Goal: Book appointment/travel/reservation

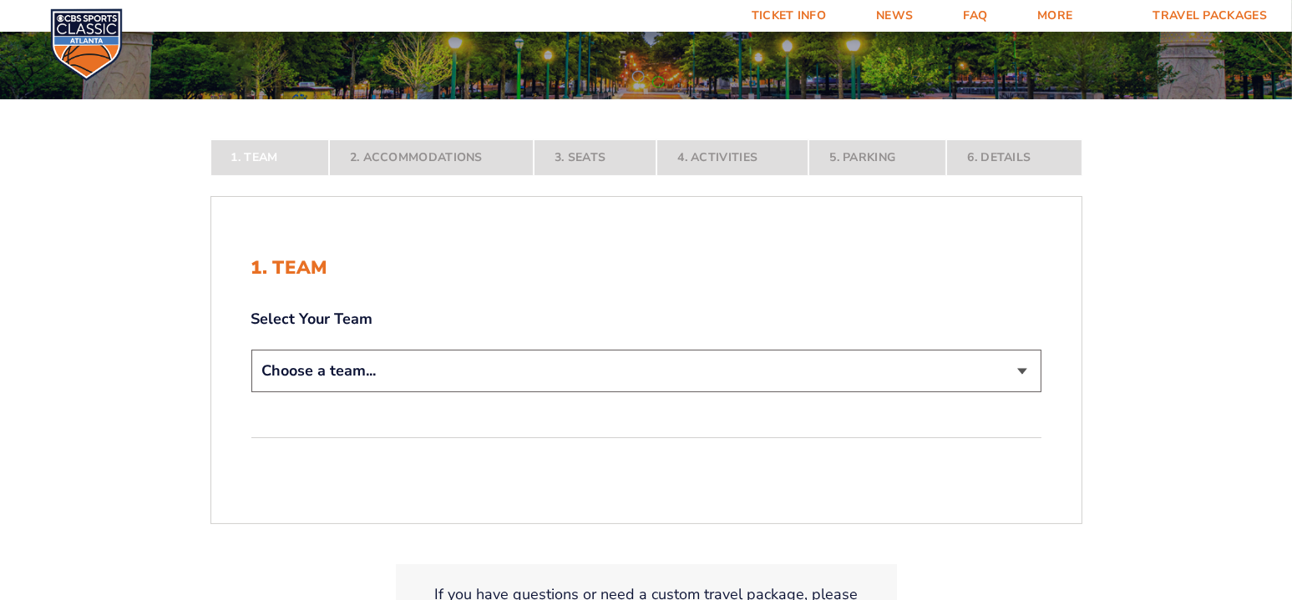
scroll to position [334, 0]
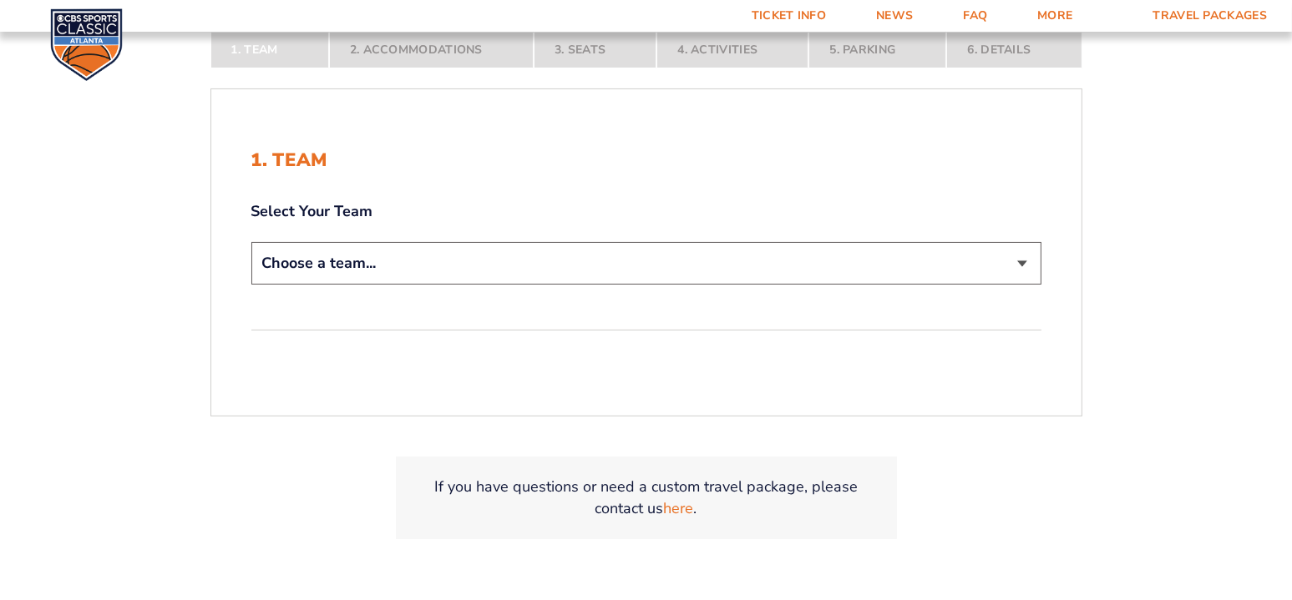
click at [1020, 259] on select "Choose a team... [US_STATE] Wildcats [US_STATE] State Buckeyes [US_STATE] Tar H…" at bounding box center [646, 263] width 790 height 43
select select "12956"
click at [251, 242] on select "Choose a team... [US_STATE] Wildcats [US_STATE] State Buckeyes [US_STATE] Tar H…" at bounding box center [646, 263] width 790 height 43
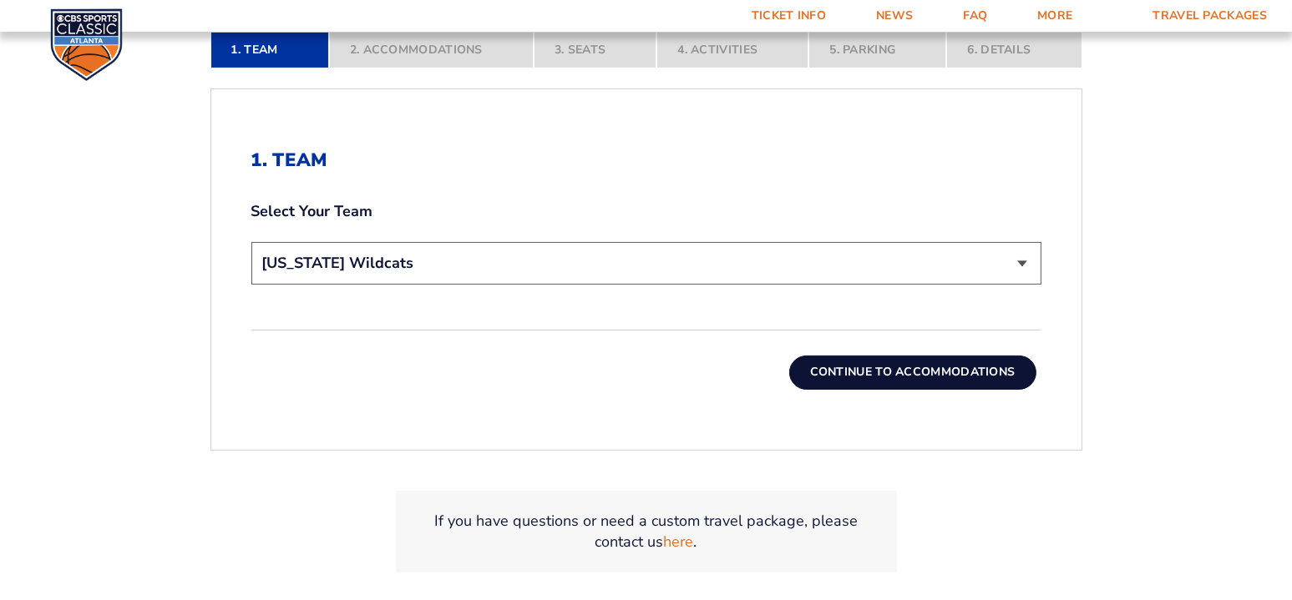
click at [902, 374] on button "Continue To Accommodations" at bounding box center [912, 372] width 247 height 33
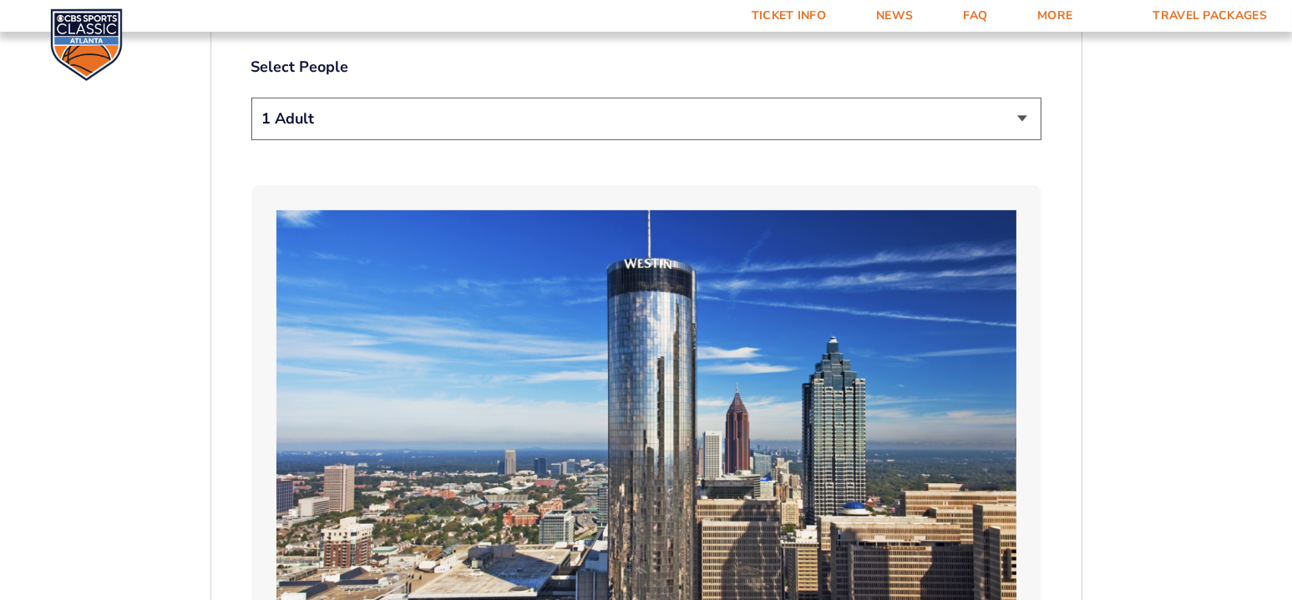
scroll to position [784, 0]
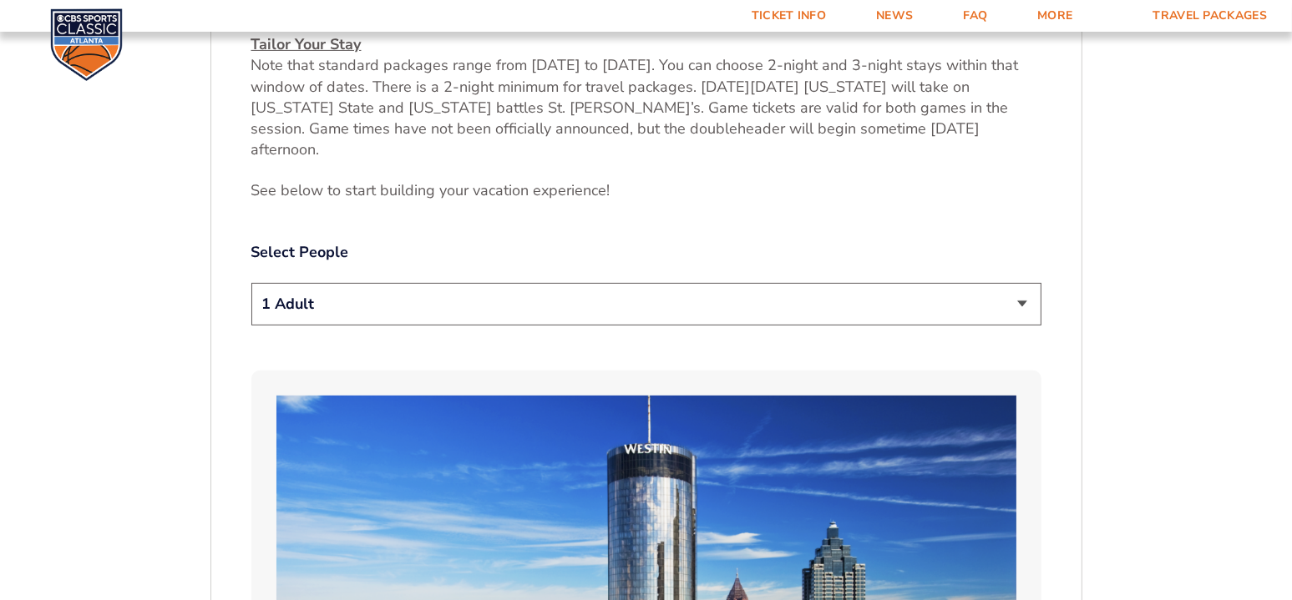
click at [1027, 283] on select "1 Adult 2 Adults 3 Adults 4 Adults 2 Adults + 1 Child 2 Adults + 2 Children 2 A…" at bounding box center [646, 304] width 790 height 43
select select "2 Adults"
click at [251, 283] on select "1 Adult 2 Adults 3 Adults 4 Adults 2 Adults + 1 Child 2 Adults + 2 Children 2 A…" at bounding box center [646, 304] width 790 height 43
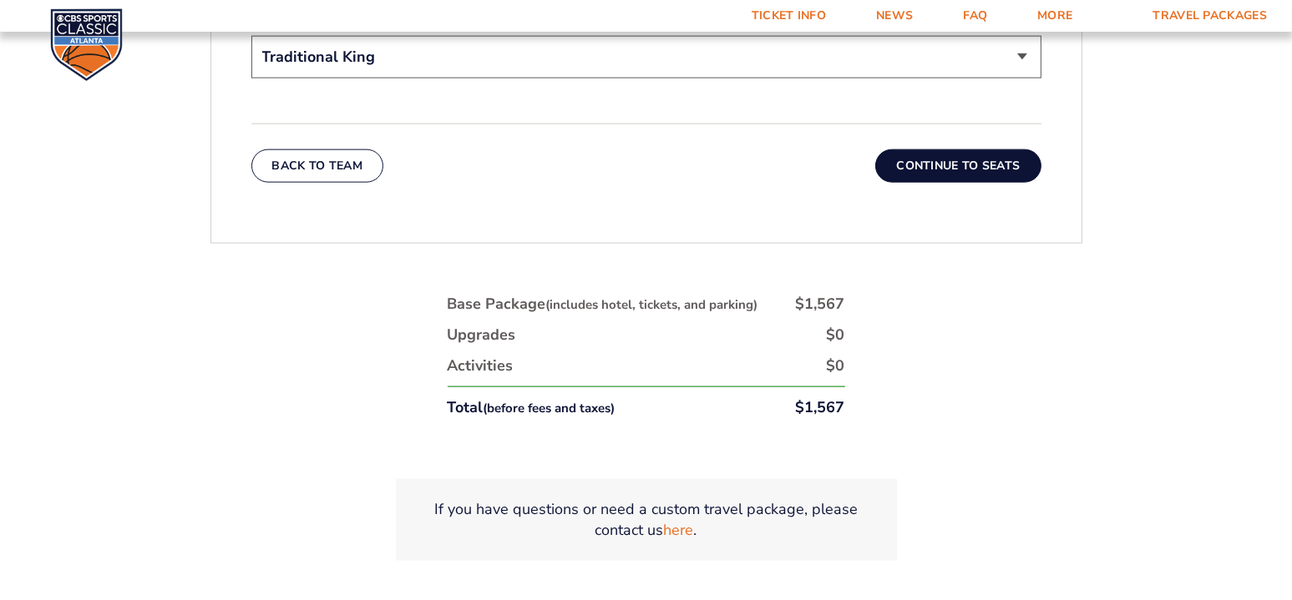
scroll to position [2872, 0]
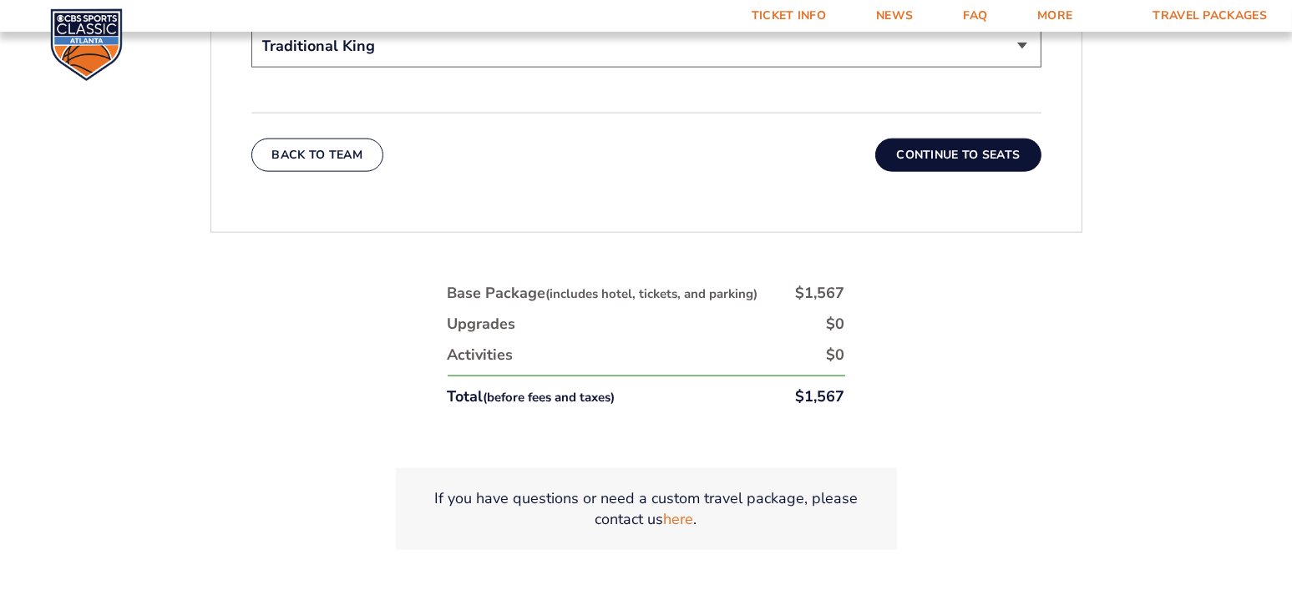
click at [936, 139] on button "Continue To Seats" at bounding box center [957, 155] width 165 height 33
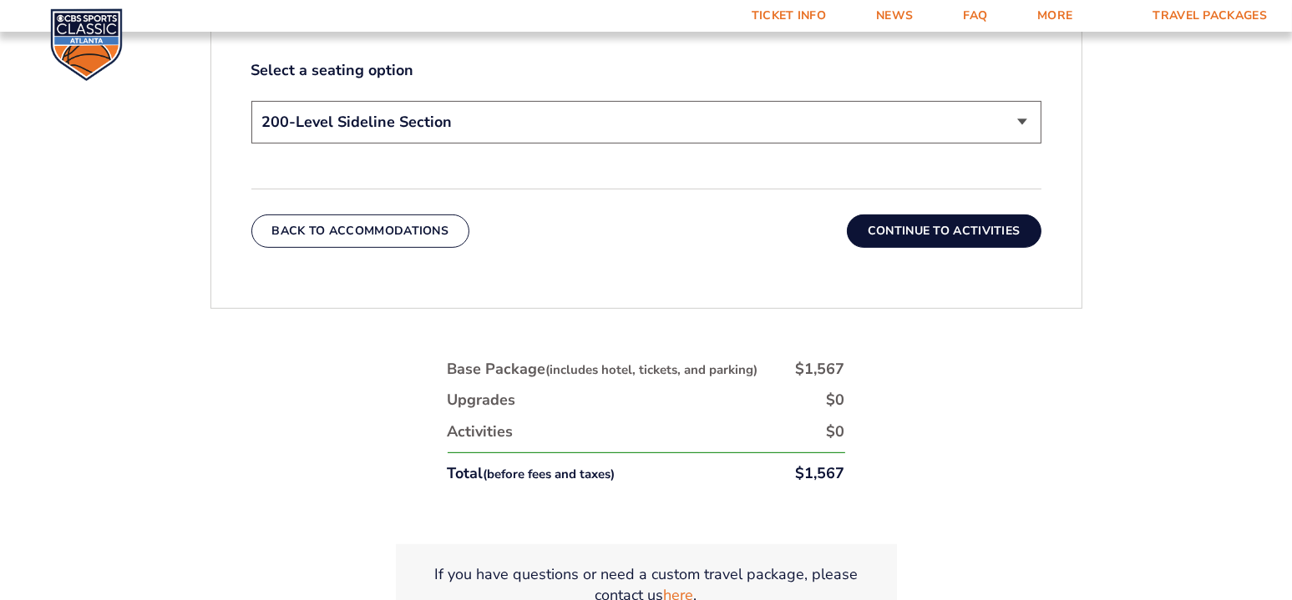
scroll to position [951, 0]
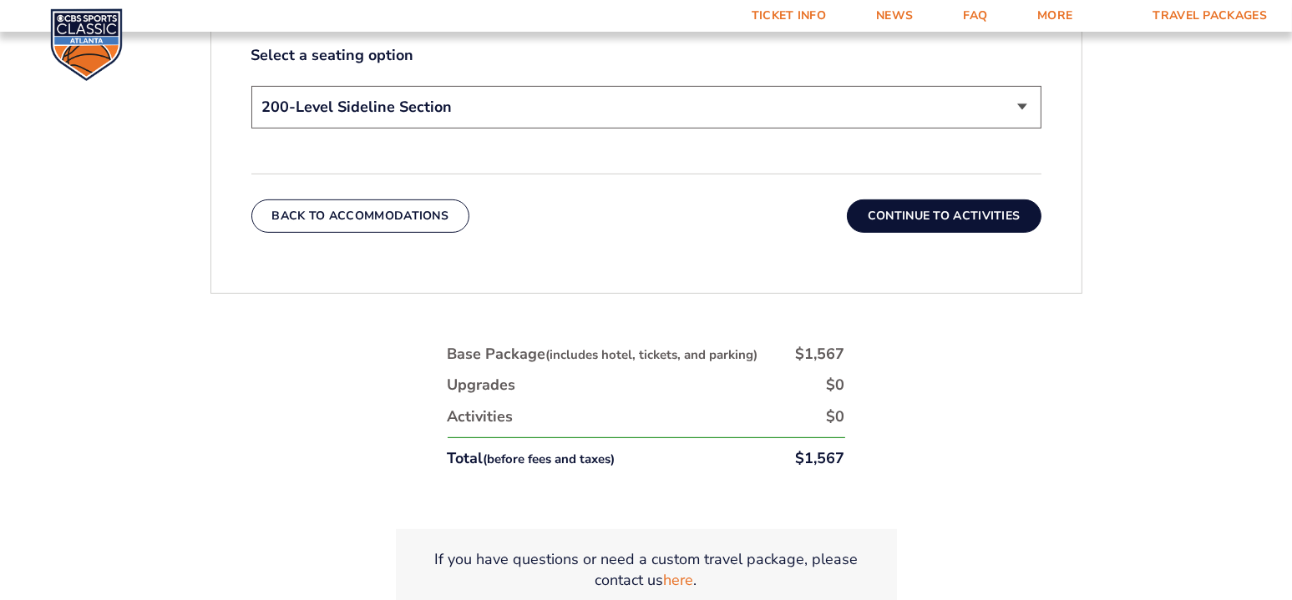
click at [919, 218] on button "Continue To Activities" at bounding box center [944, 216] width 195 height 33
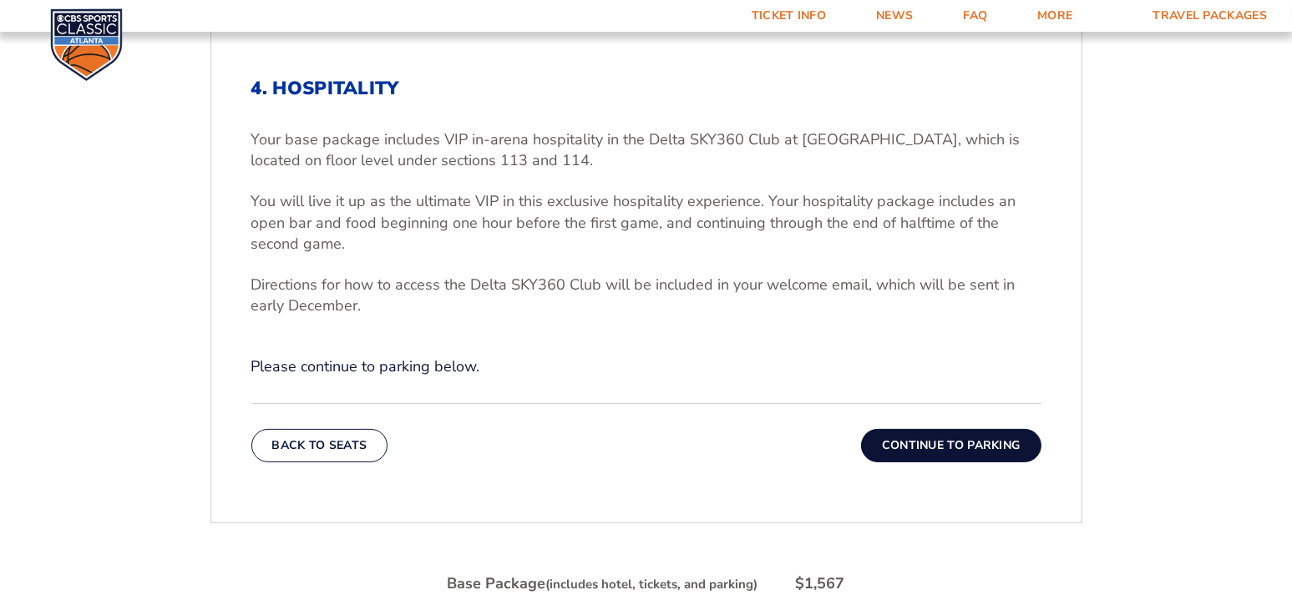
scroll to position [534, 0]
